Goal: Task Accomplishment & Management: Use online tool/utility

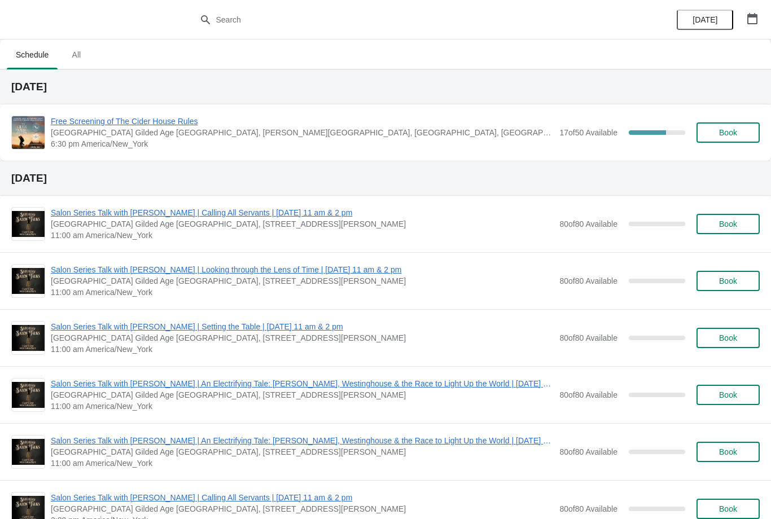
click at [83, 122] on span "Free Screening of The Cider House Rules" at bounding box center [302, 121] width 503 height 11
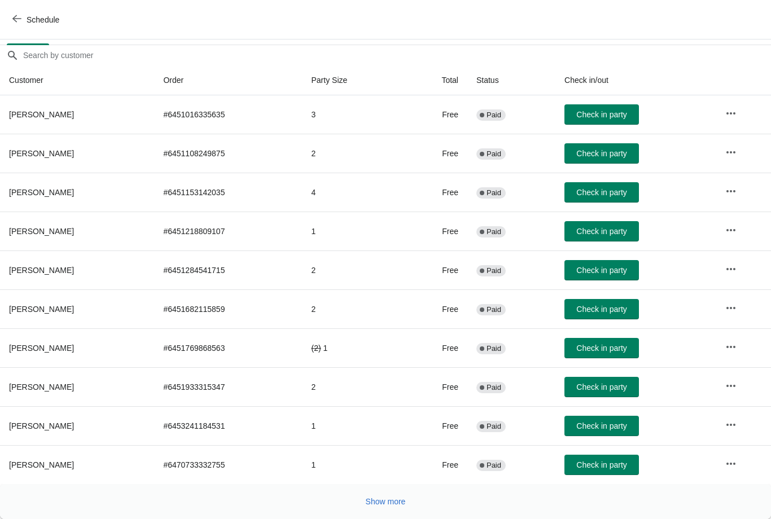
scroll to position [92, 0]
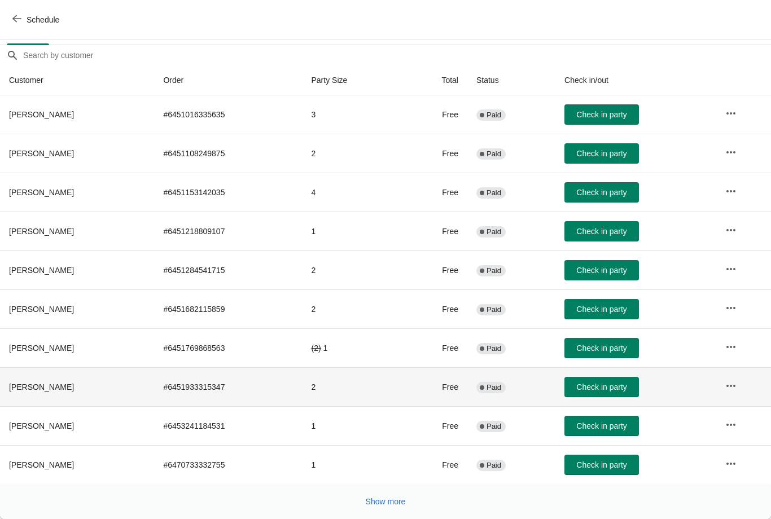
click at [618, 389] on span "Check in party" at bounding box center [601, 387] width 50 height 9
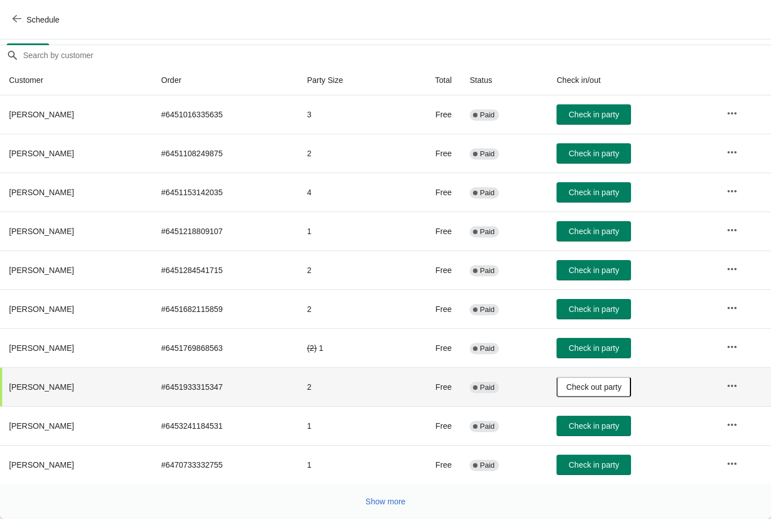
click at [609, 266] on span "Check in party" at bounding box center [593, 270] width 50 height 9
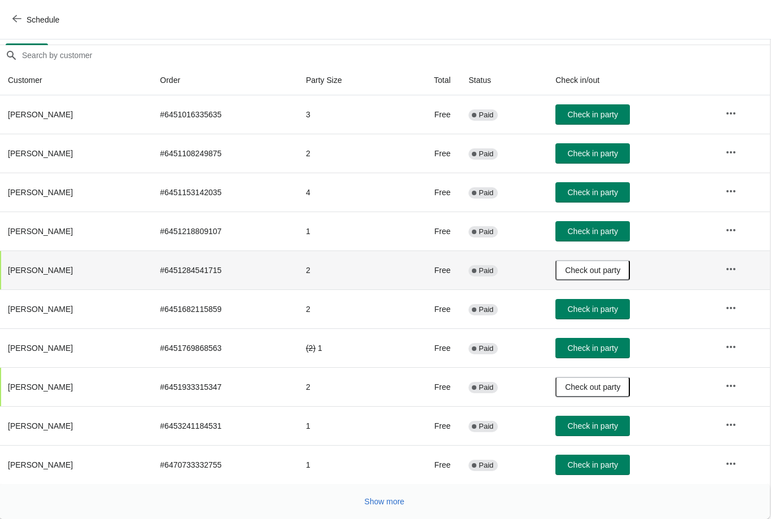
scroll to position [92, 1]
click at [599, 156] on span "Check in party" at bounding box center [593, 153] width 50 height 9
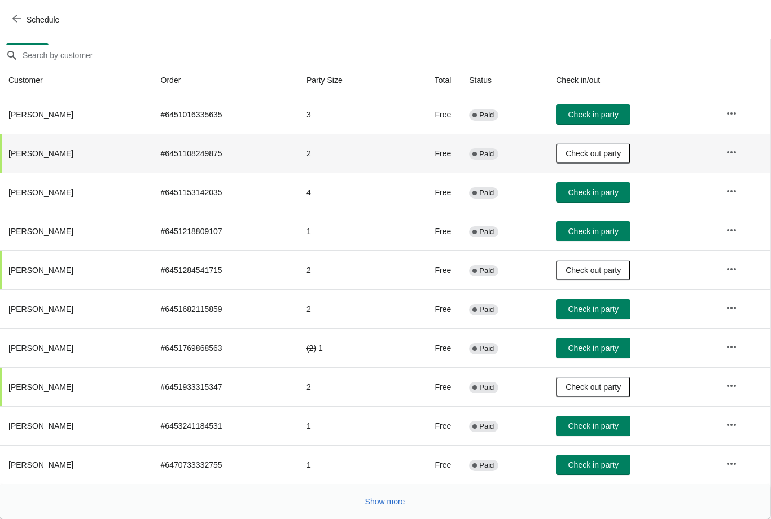
click at [392, 501] on span "Show more" at bounding box center [385, 501] width 40 height 9
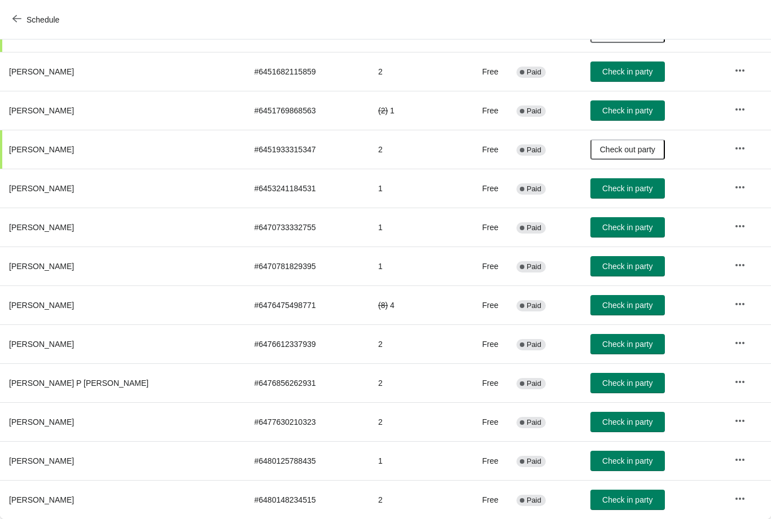
scroll to position [330, 0]
click at [602, 457] on span "Check in party" at bounding box center [627, 460] width 50 height 9
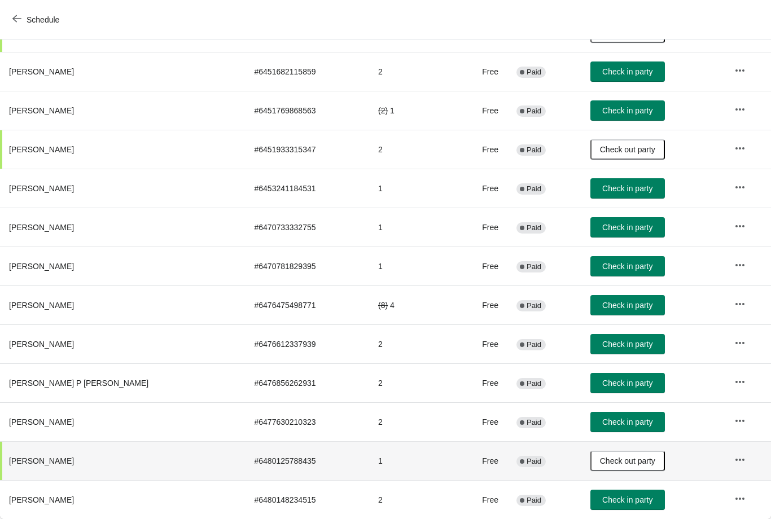
click at [609, 347] on span "Check in party" at bounding box center [627, 344] width 50 height 9
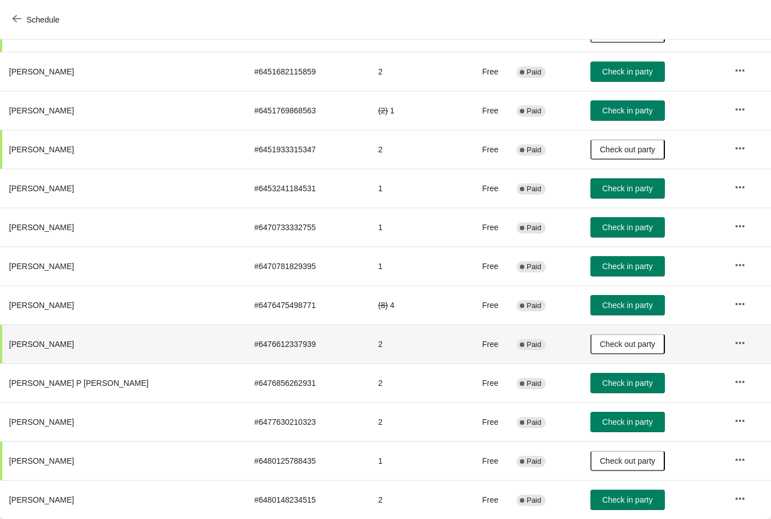
scroll to position [361, -36]
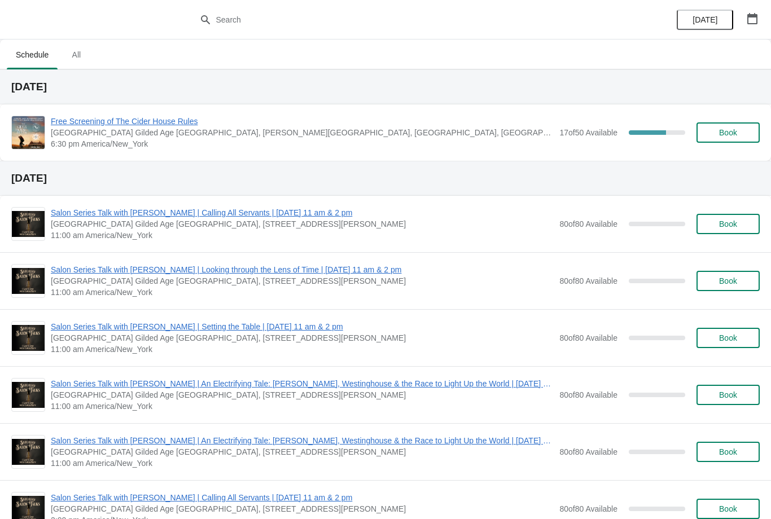
click at [156, 124] on span "Free Screening of The Cider House Rules" at bounding box center [302, 121] width 503 height 11
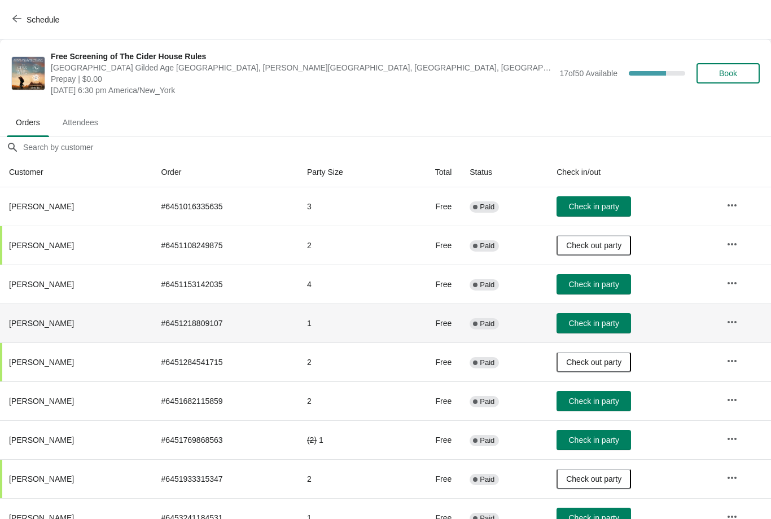
click at [590, 319] on span "Check in party" at bounding box center [593, 323] width 50 height 9
click at [610, 211] on span "Check in party" at bounding box center [593, 206] width 50 height 9
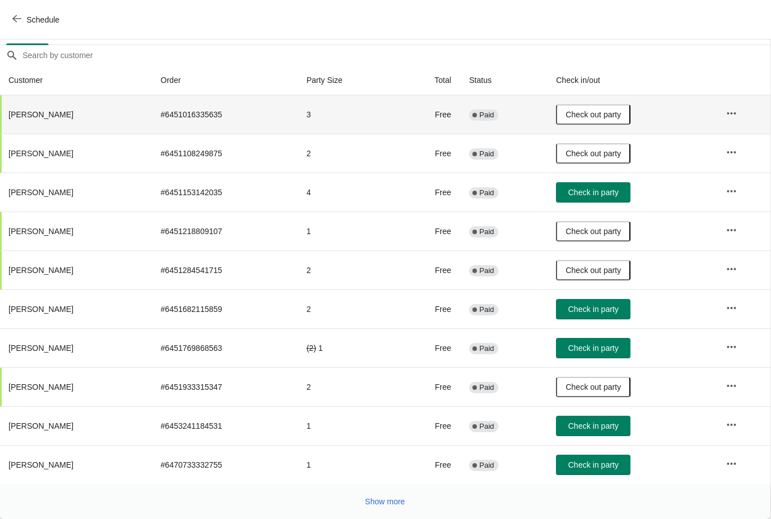
scroll to position [92, 1]
click at [393, 502] on span "Show more" at bounding box center [385, 501] width 40 height 9
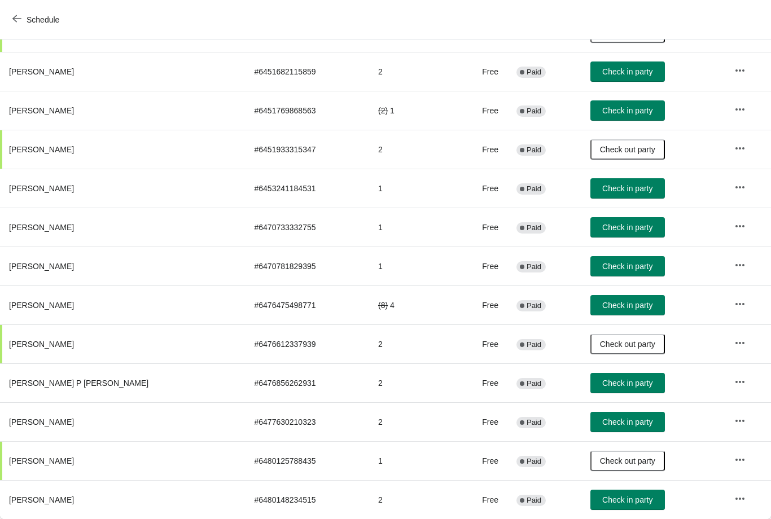
scroll to position [330, 0]
click at [602, 377] on button "Check in party" at bounding box center [627, 383] width 74 height 20
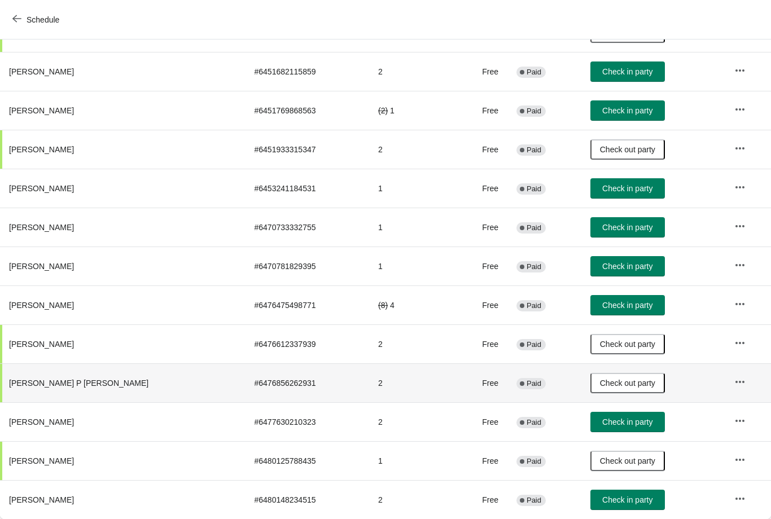
click at [621, 270] on span "Check in party" at bounding box center [627, 266] width 50 height 9
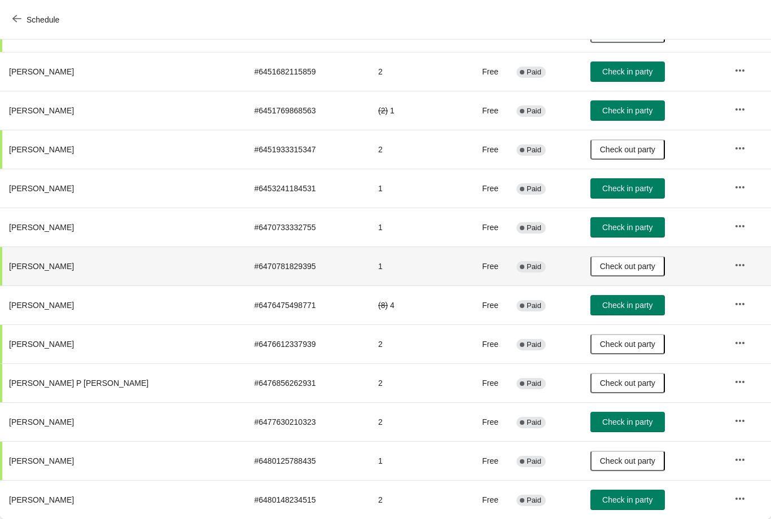
click at [608, 267] on span "Check out party" at bounding box center [627, 266] width 55 height 9
click at [613, 270] on span "Check in party" at bounding box center [627, 266] width 50 height 9
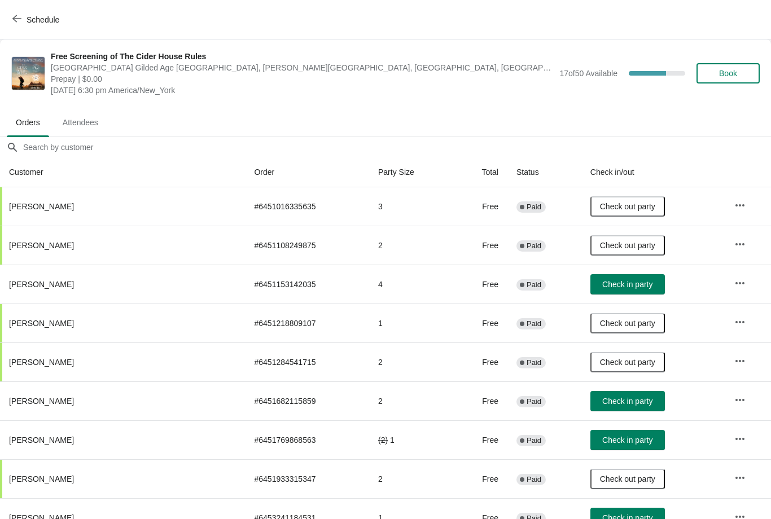
scroll to position [0, 0]
click at [85, 117] on span "Attendees" at bounding box center [81, 122] width 54 height 20
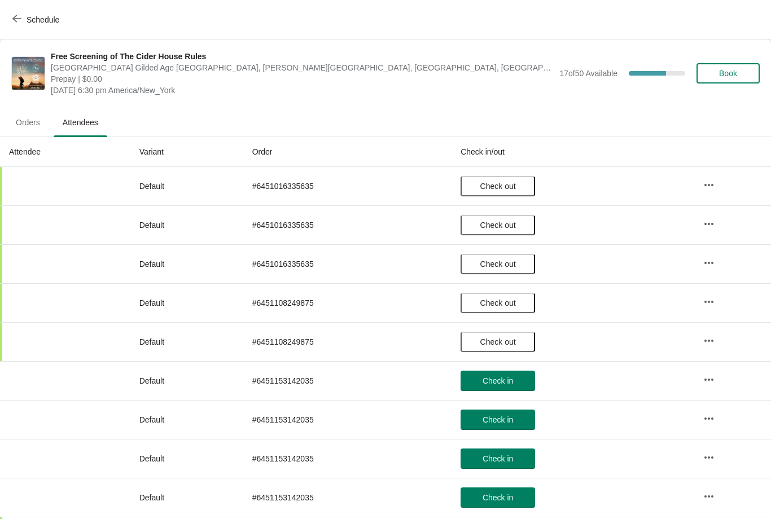
click at [30, 121] on span "Orders" at bounding box center [28, 122] width 42 height 20
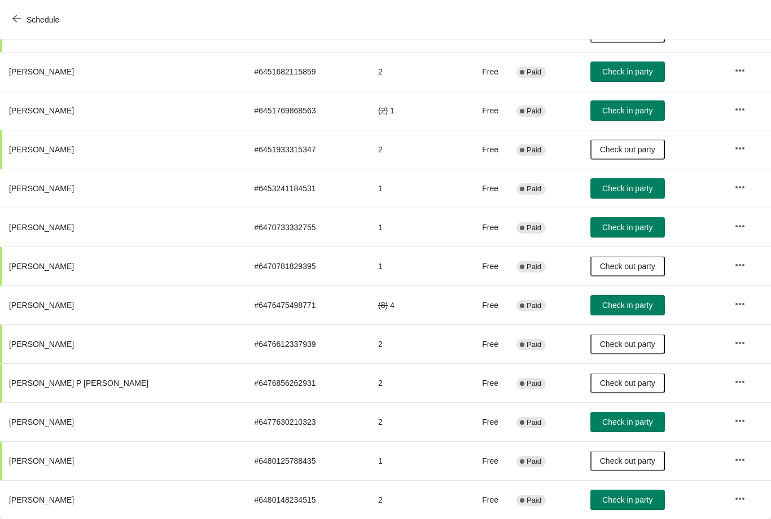
scroll to position [330, 0]
